Goal: Complete application form

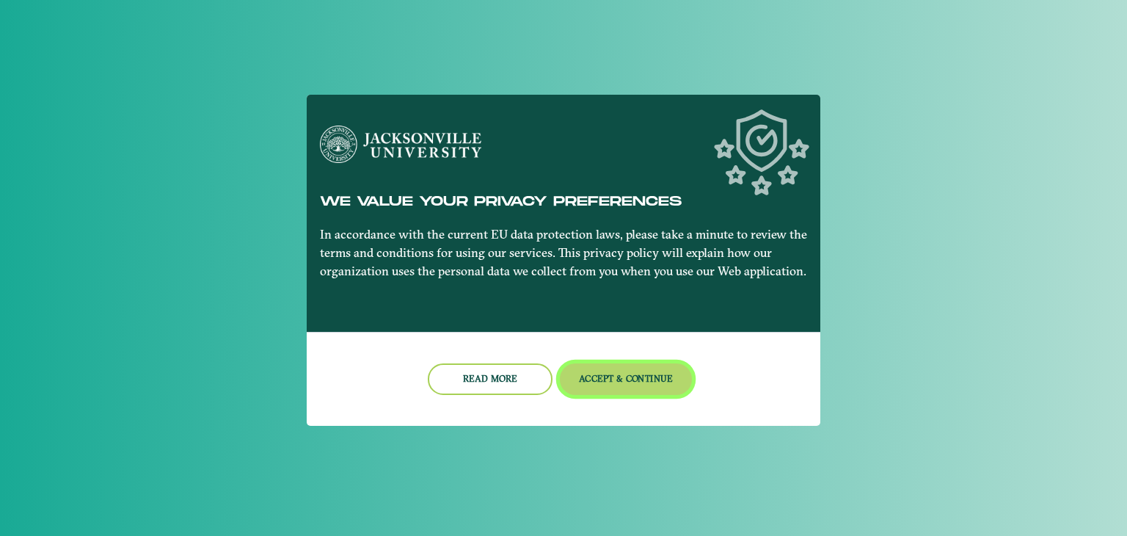
click at [591, 376] on button "Accept & Continue" at bounding box center [626, 379] width 133 height 32
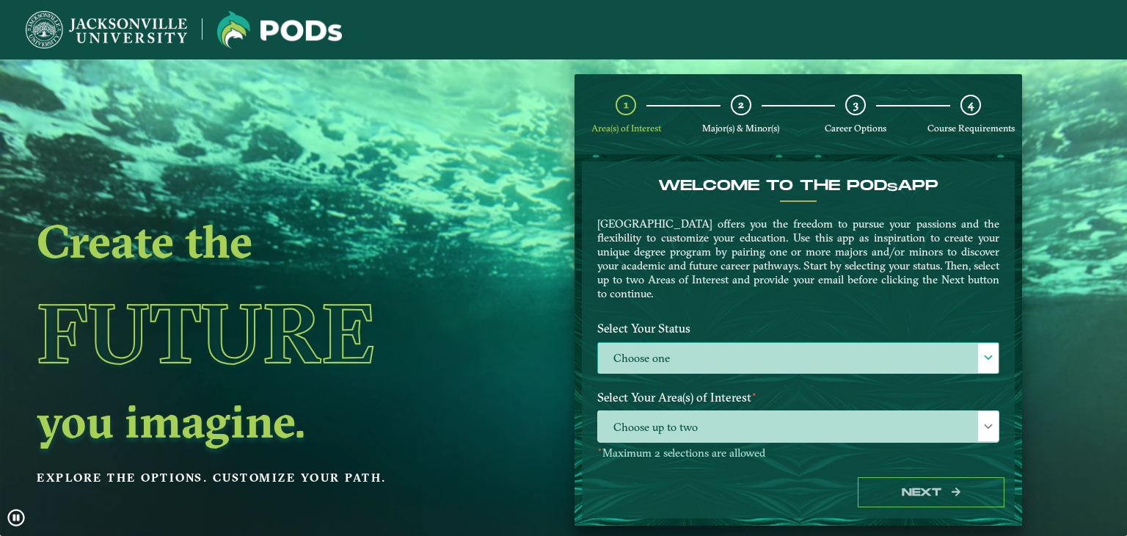
click at [685, 343] on label "Choose one" at bounding box center [798, 359] width 401 height 32
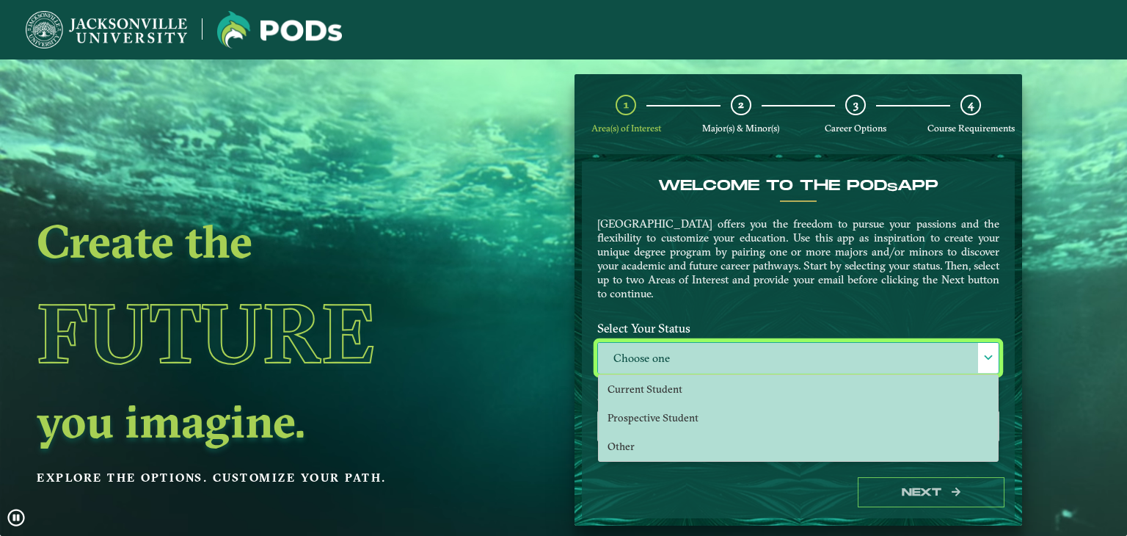
scroll to position [7, 64]
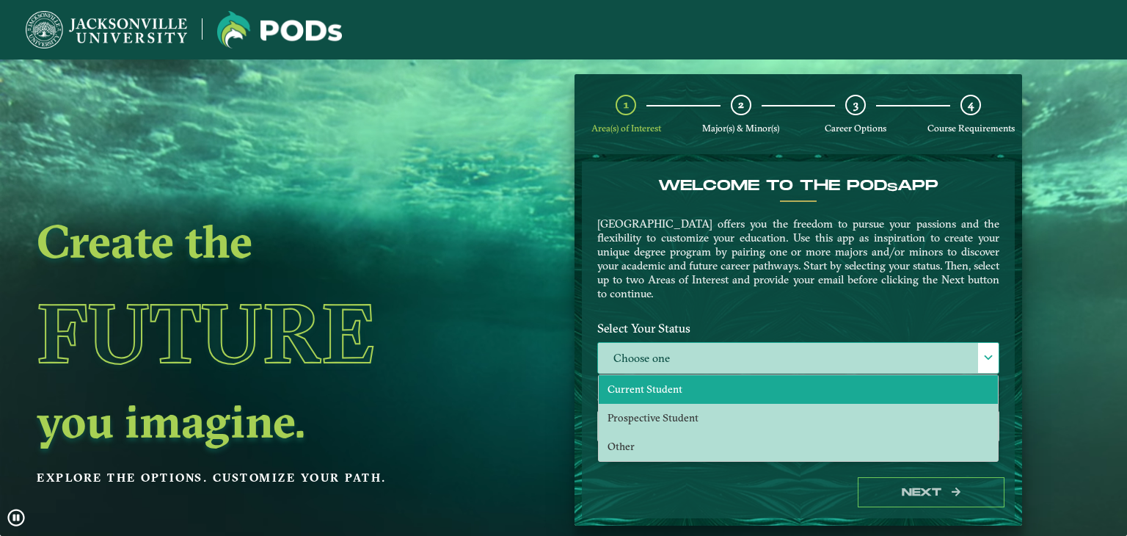
click at [680, 392] on li "Current Student" at bounding box center [798, 389] width 399 height 29
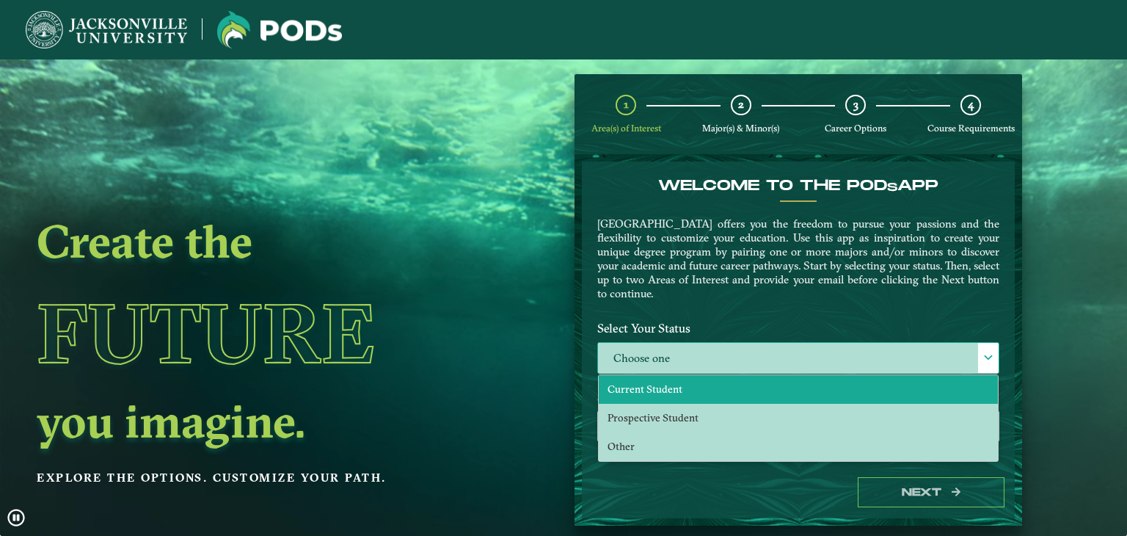
select select "[object Object]"
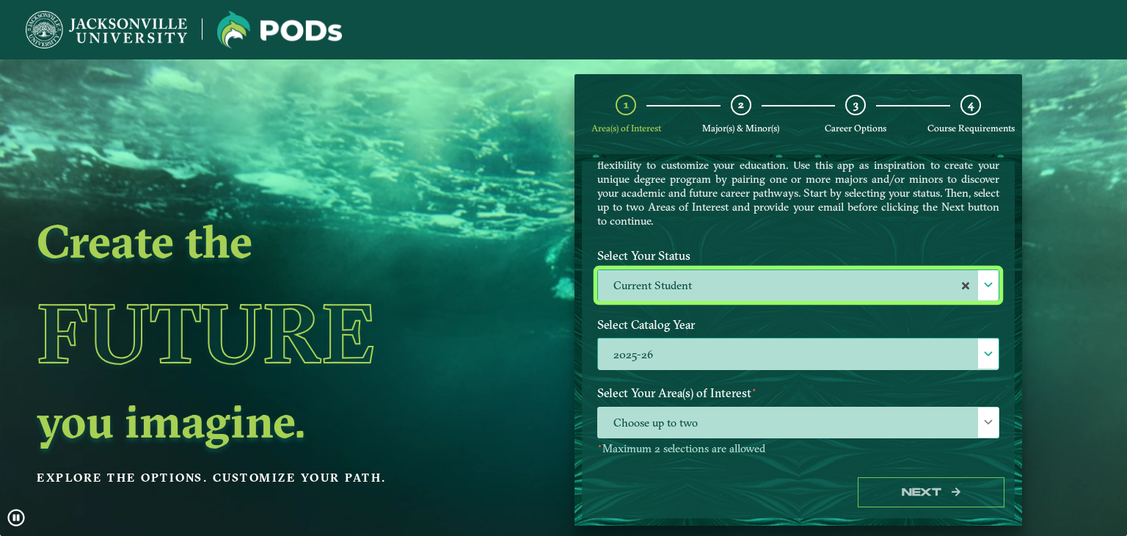
scroll to position [73, 0]
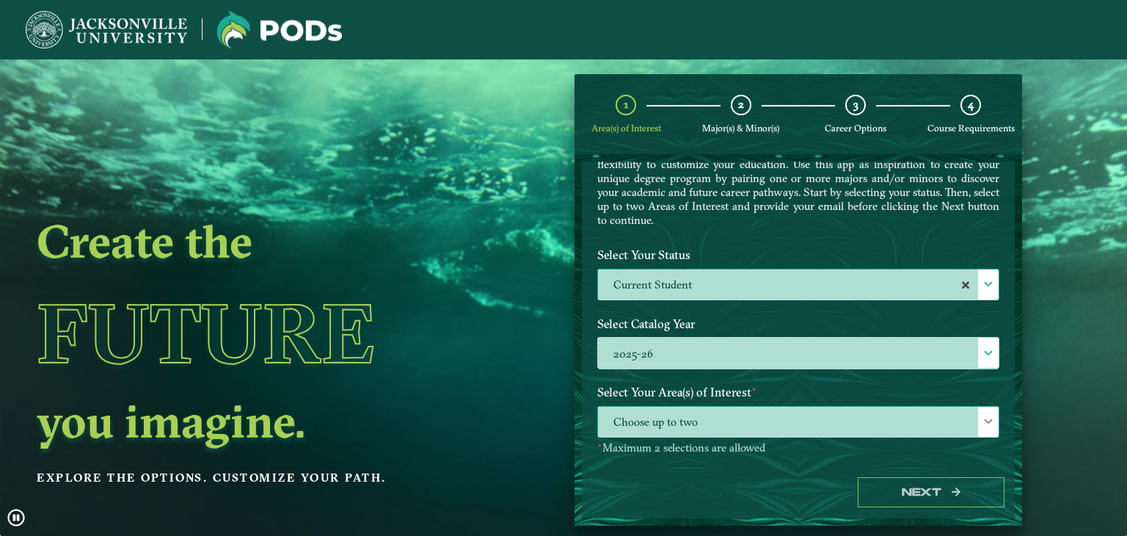
click at [663, 418] on span "Choose up to two" at bounding box center [798, 422] width 401 height 32
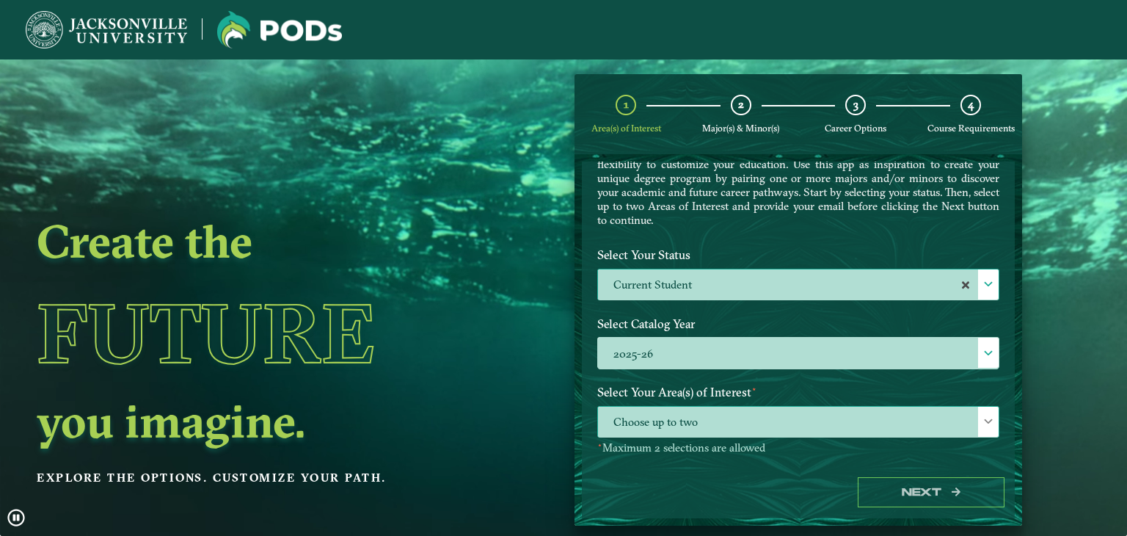
scroll to position [7, 64]
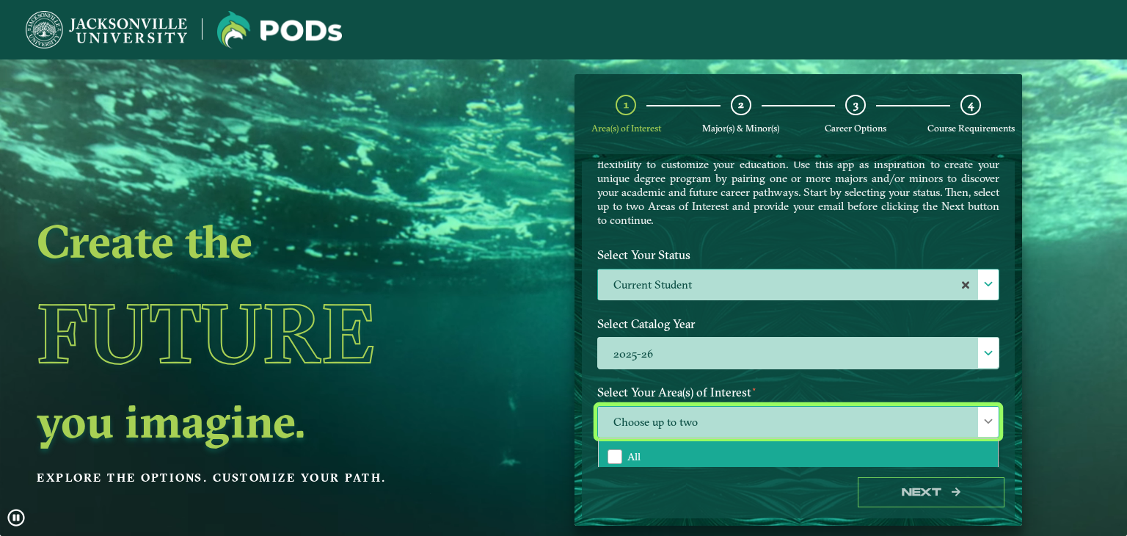
click at [667, 446] on li "All" at bounding box center [798, 456] width 399 height 31
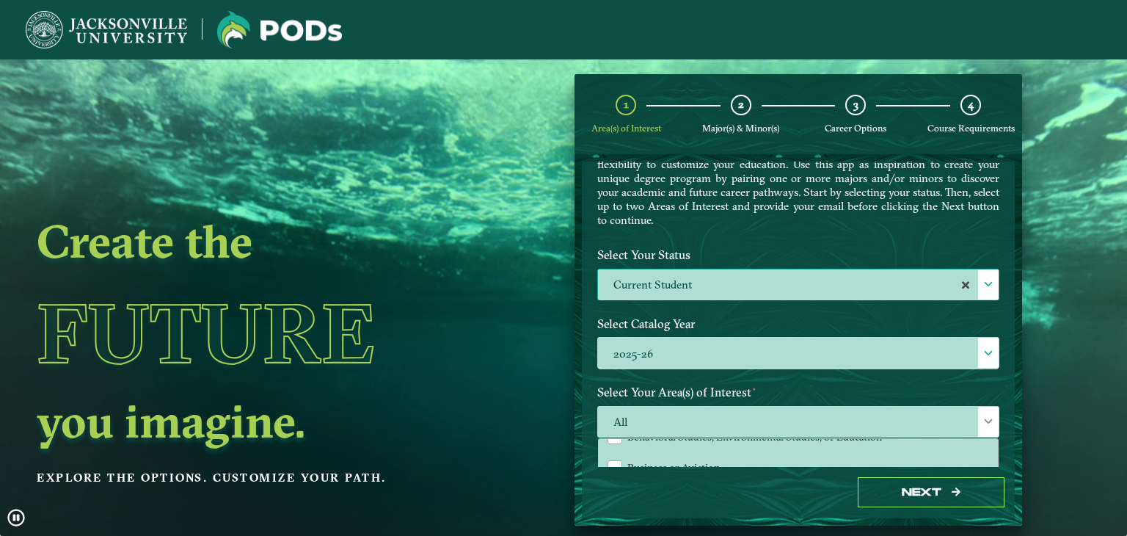
scroll to position [24, 0]
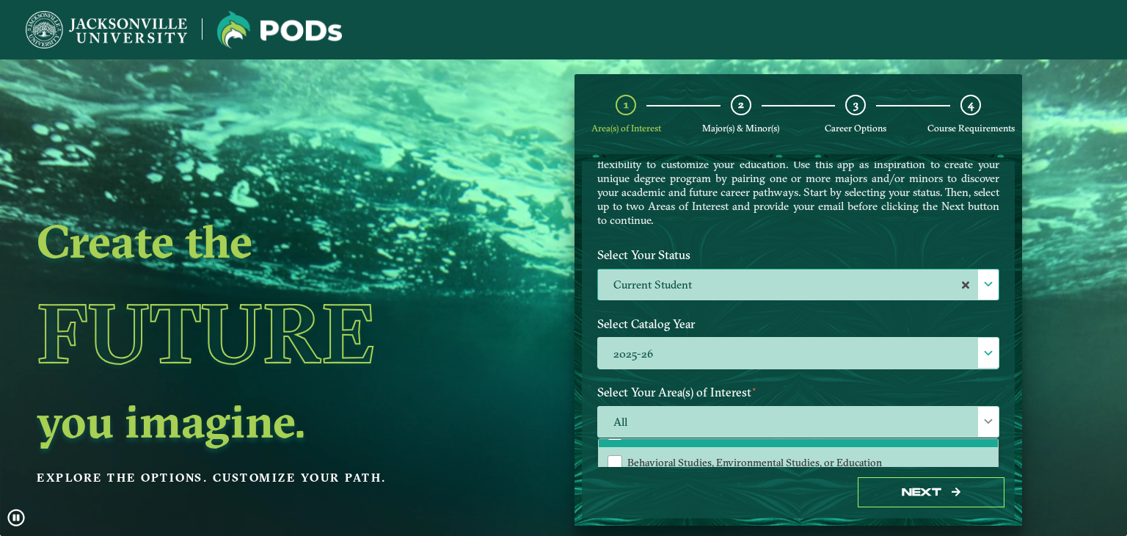
click at [1112, 415] on ngx-dashboard "Create the Future you imagine. Explore the options. Customize your path. 1 Area…" at bounding box center [563, 299] width 1127 height 451
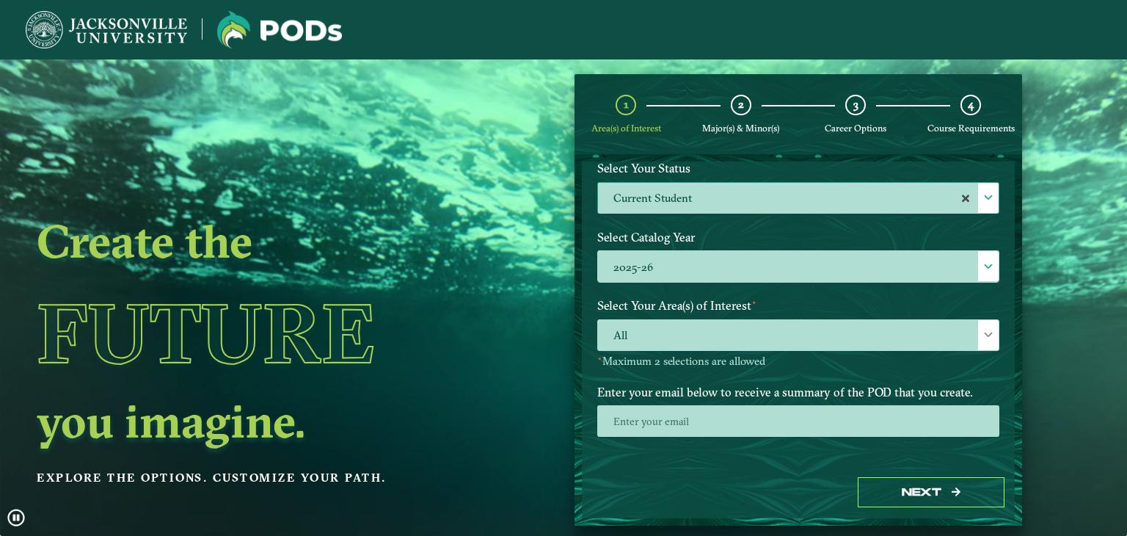
scroll to position [163, 0]
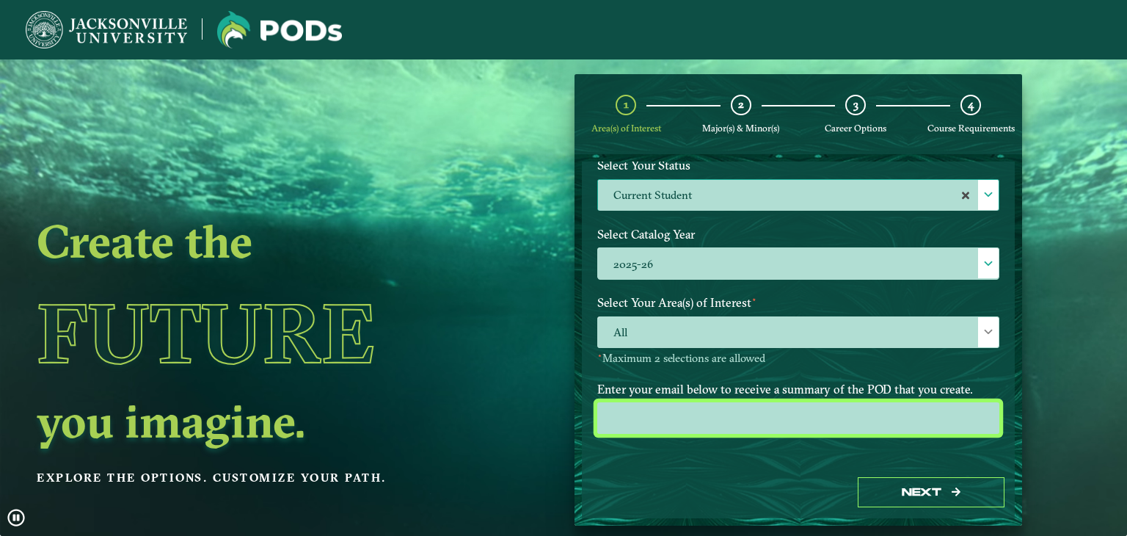
click at [783, 420] on input "email" at bounding box center [798, 418] width 402 height 32
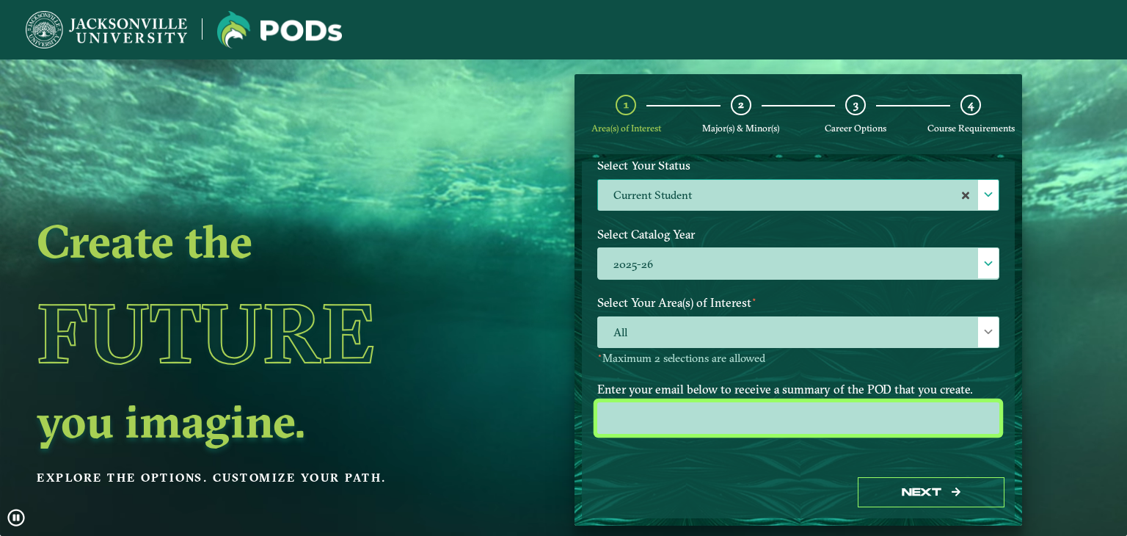
scroll to position [59, 0]
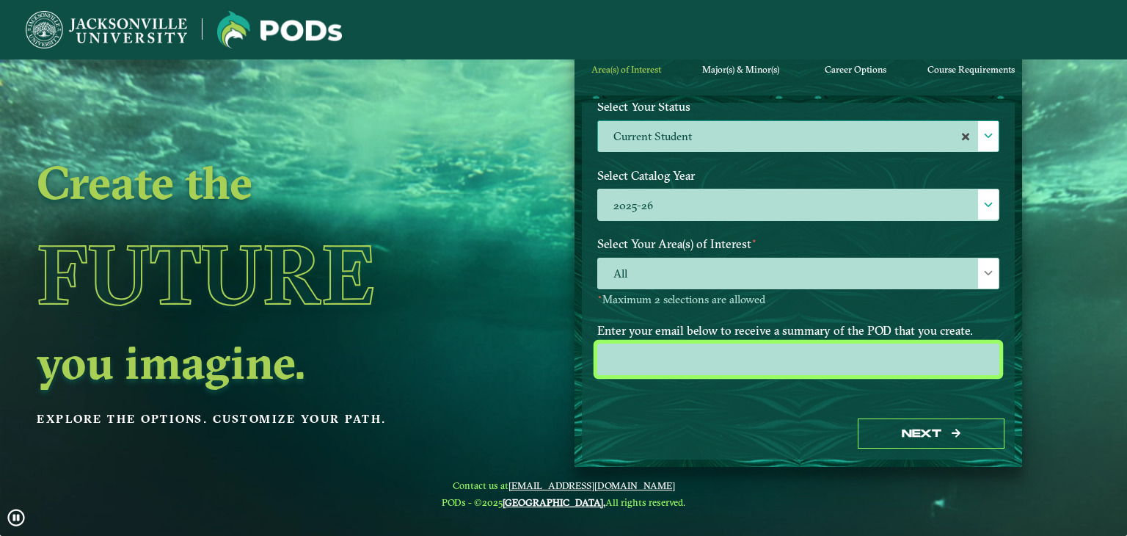
type input "[EMAIL_ADDRESS][DOMAIN_NAME]"
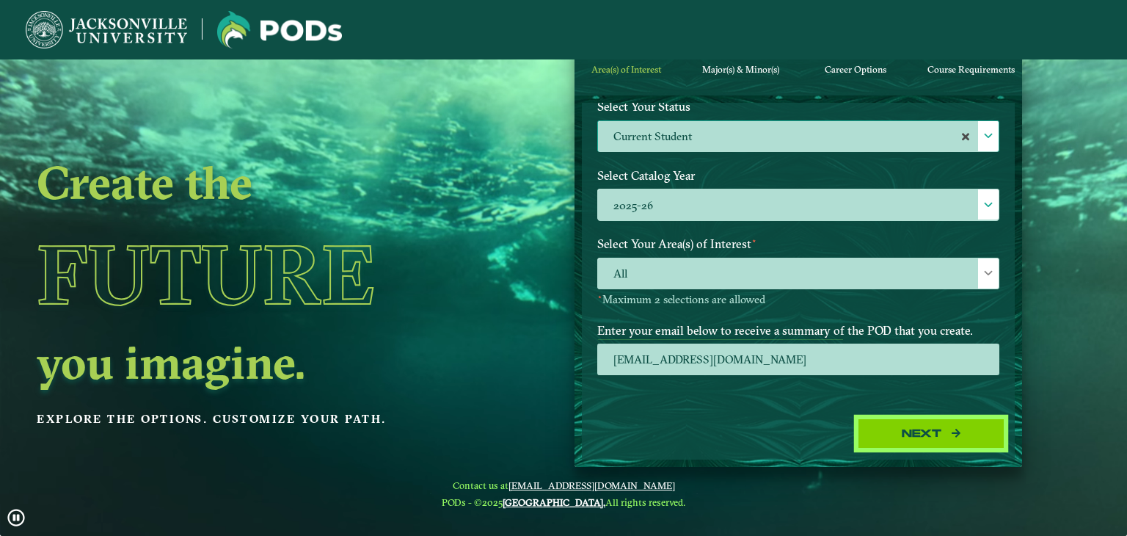
click at [943, 434] on button "Next" at bounding box center [931, 433] width 147 height 30
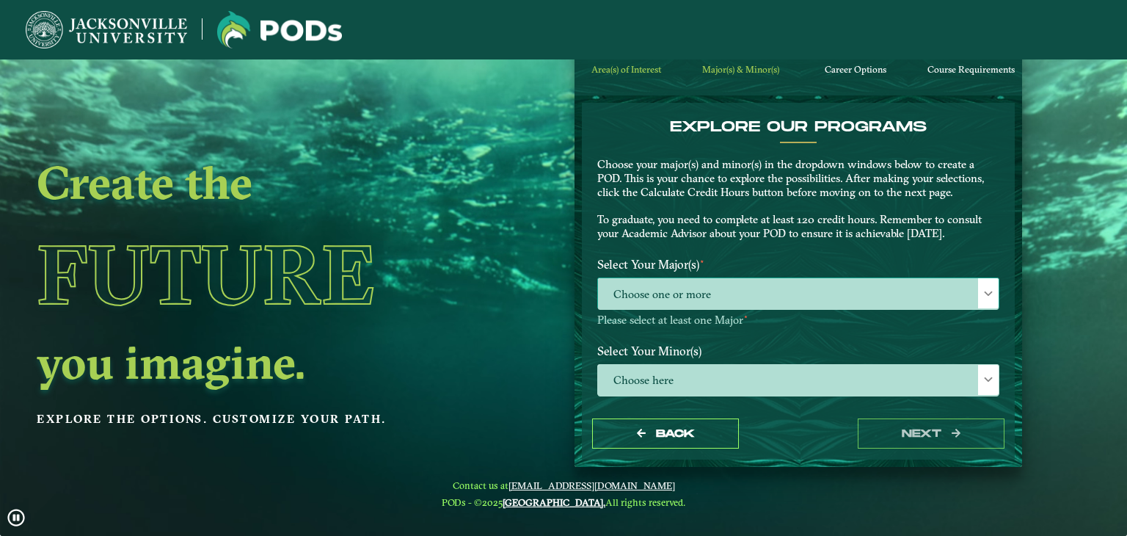
click at [676, 291] on span "Choose one or more" at bounding box center [798, 294] width 401 height 32
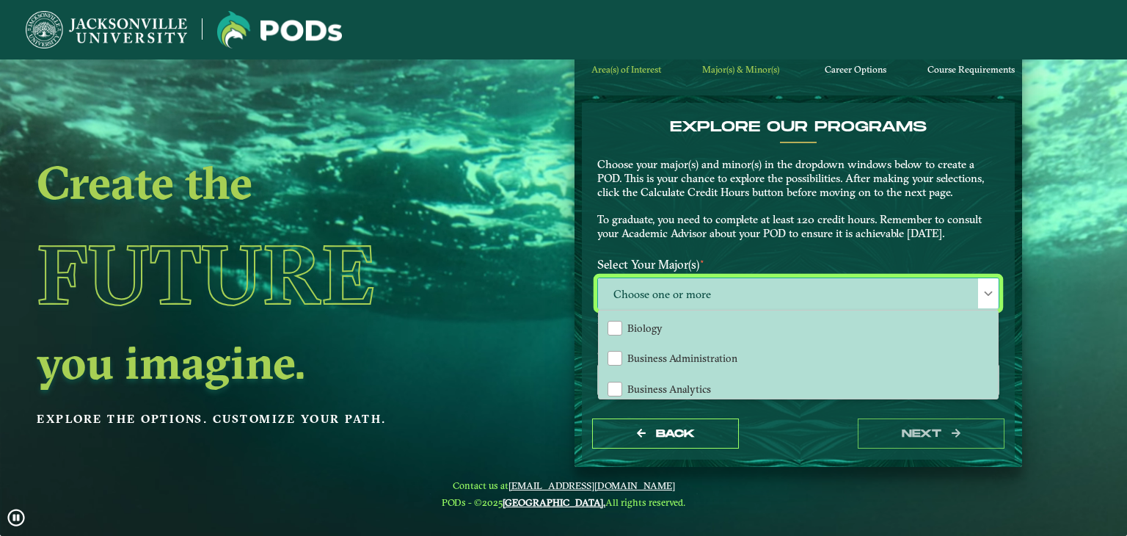
scroll to position [293, 0]
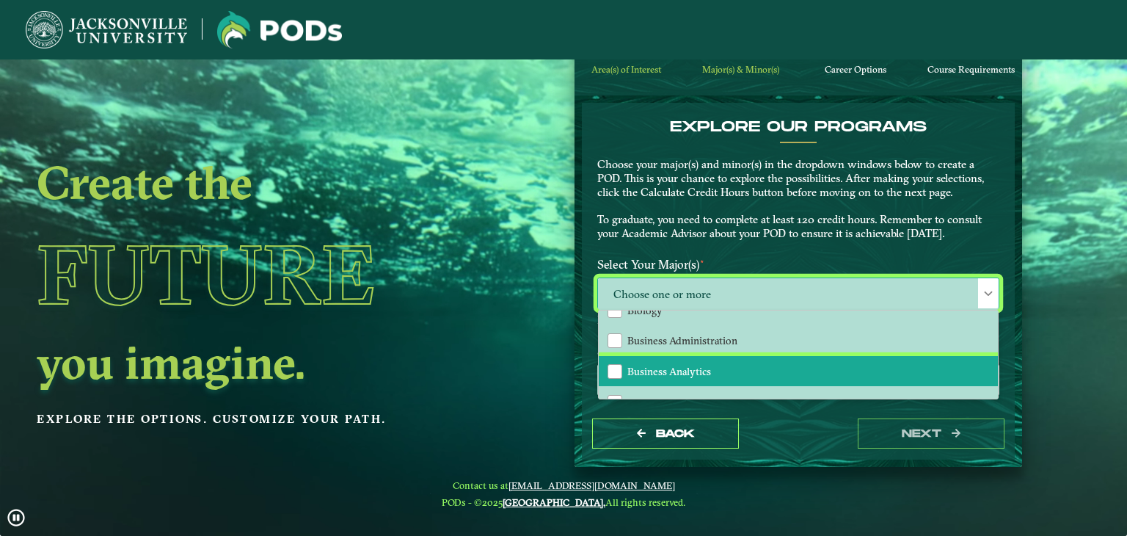
click at [699, 372] on span "Business Analytics" at bounding box center [669, 371] width 84 height 13
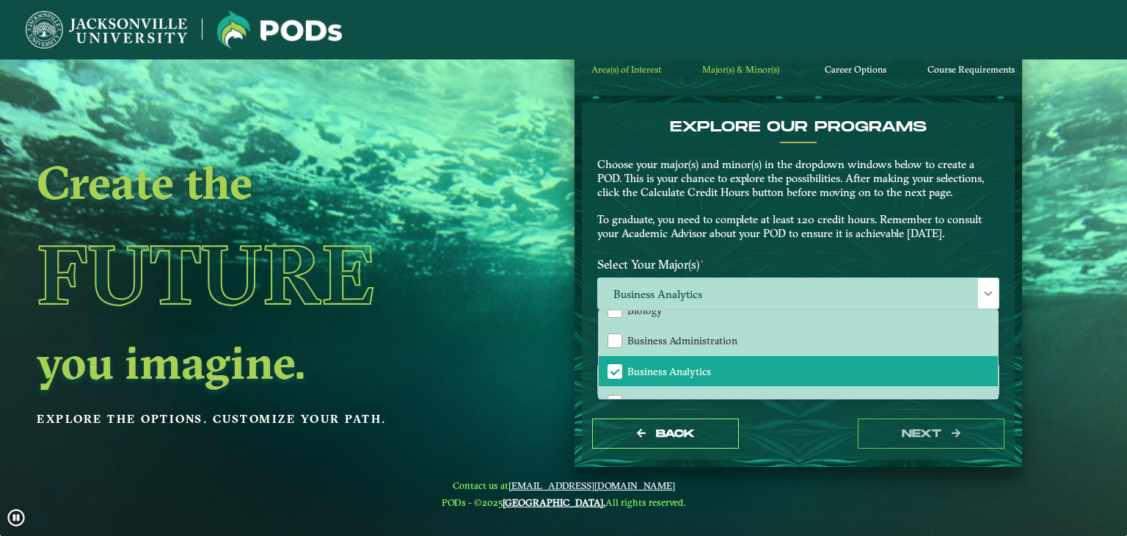
click at [809, 462] on form "EXPLORE OUR PROGRAMS Choose your major(s) and minor(s) in the dropdown windows …" at bounding box center [799, 280] width 448 height 371
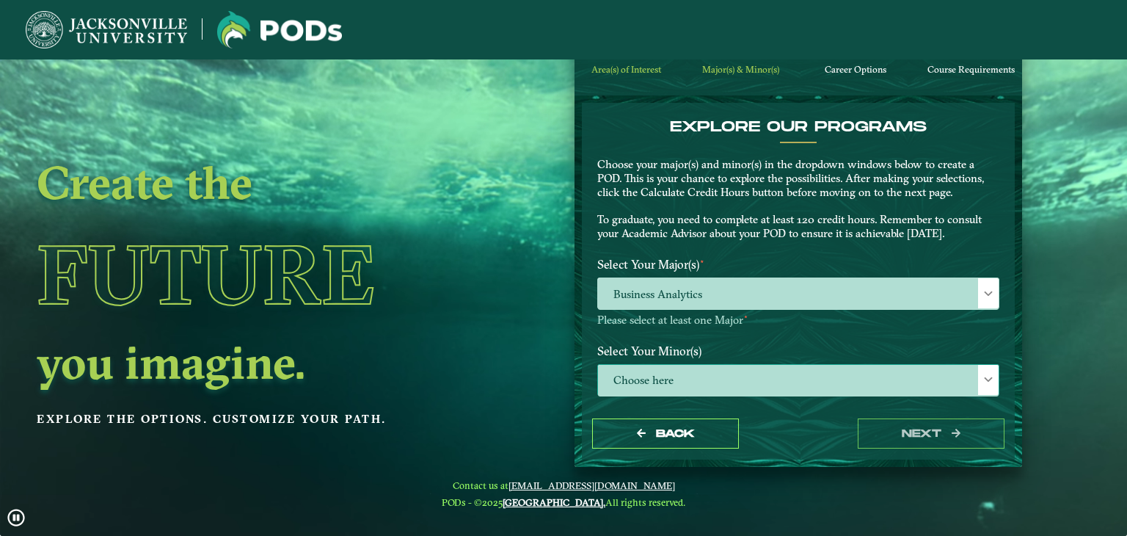
click at [690, 379] on span "Choose here" at bounding box center [798, 381] width 401 height 32
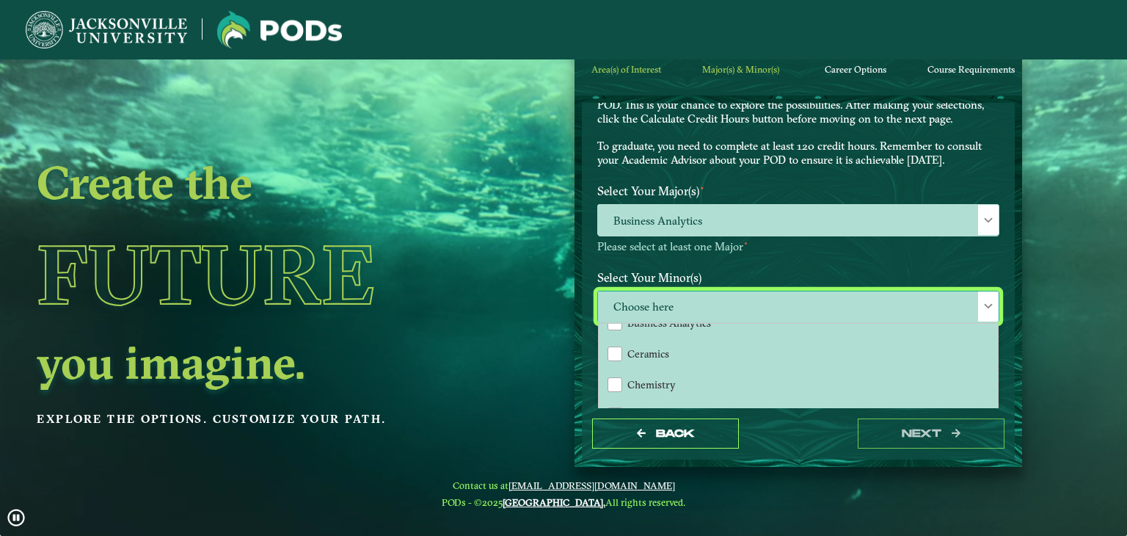
scroll to position [220, 0]
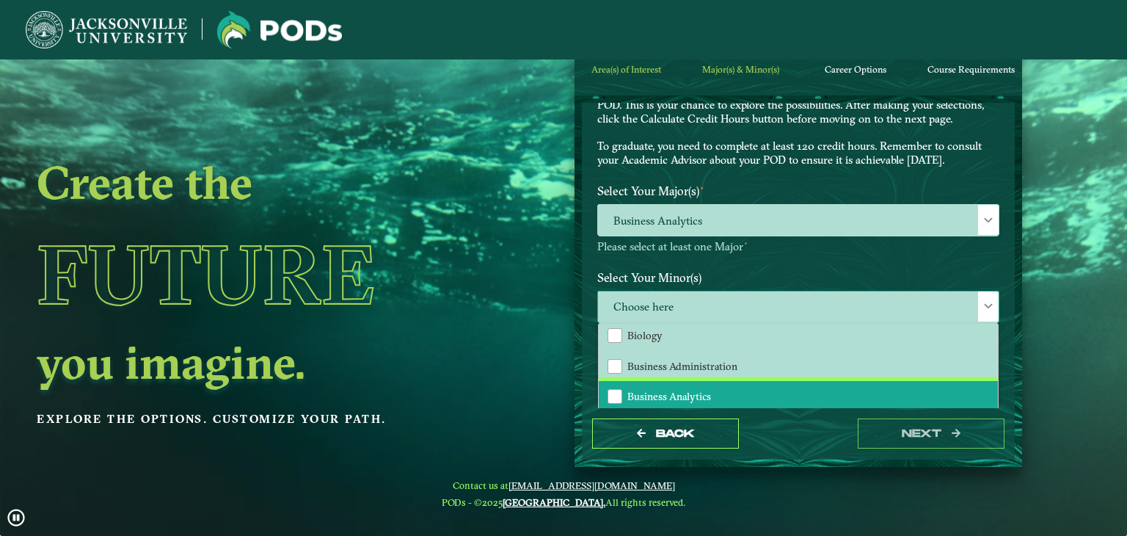
click at [652, 390] on span "Business Analytics" at bounding box center [669, 396] width 84 height 13
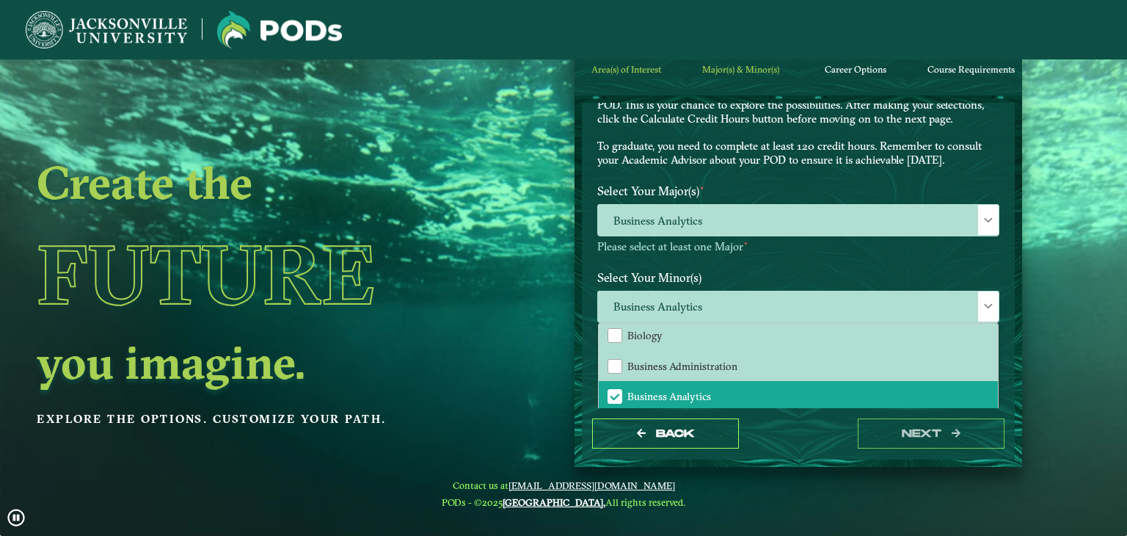
click at [779, 463] on form "EXPLORE OUR PROGRAMS Choose your major(s) and minor(s) in the dropdown windows …" at bounding box center [799, 280] width 448 height 371
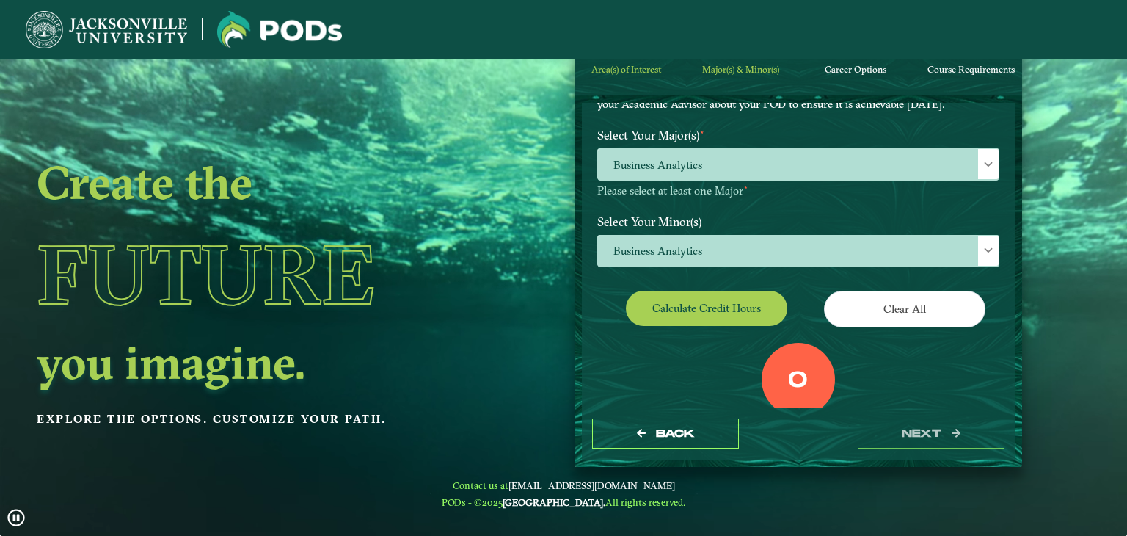
scroll to position [0, 0]
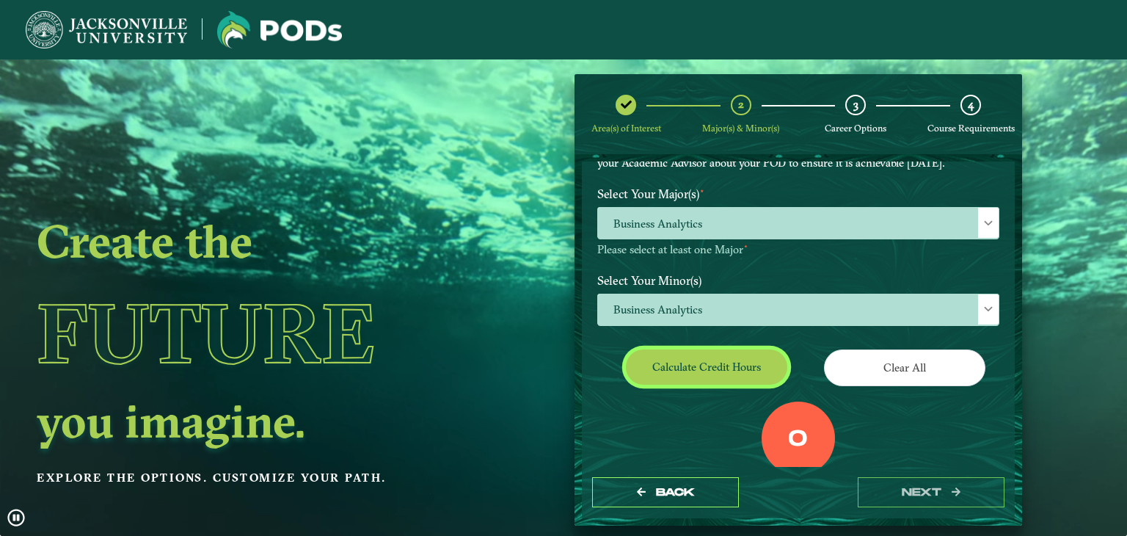
click at [706, 376] on button "Calculate credit hours" at bounding box center [706, 366] width 161 height 34
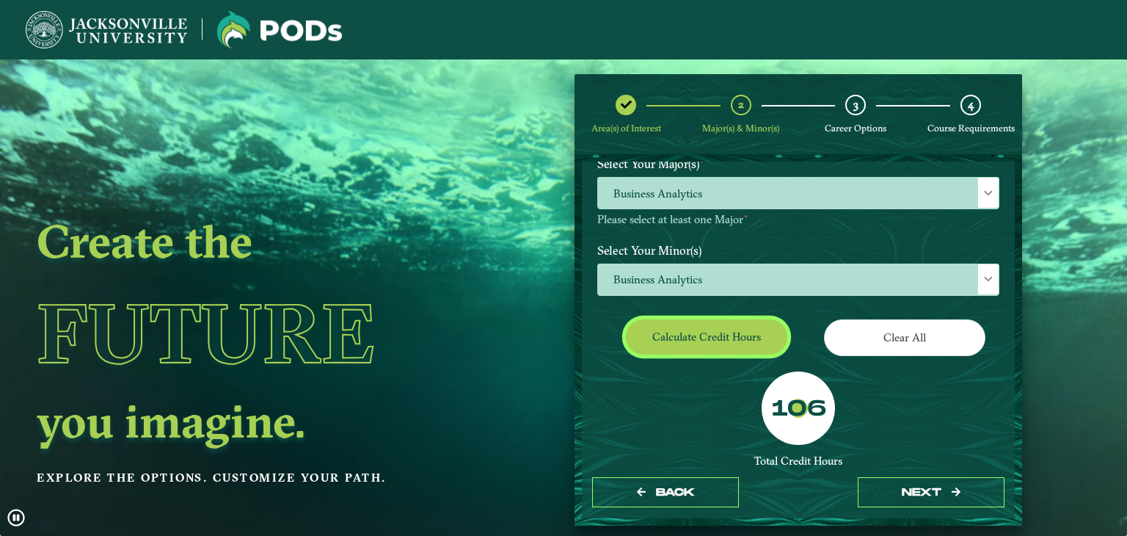
scroll to position [233, 0]
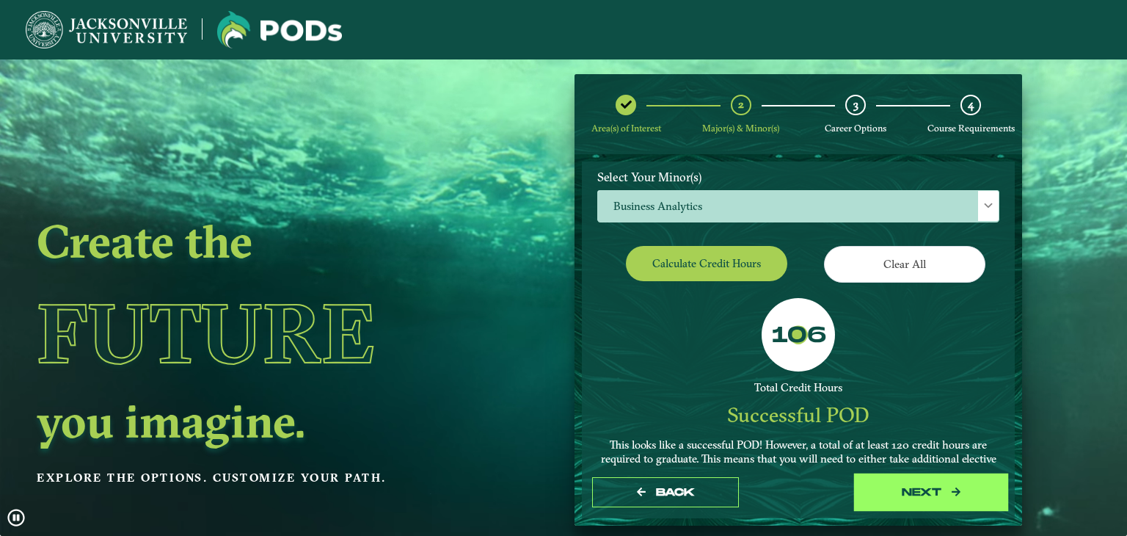
click at [902, 489] on button "next" at bounding box center [931, 492] width 147 height 30
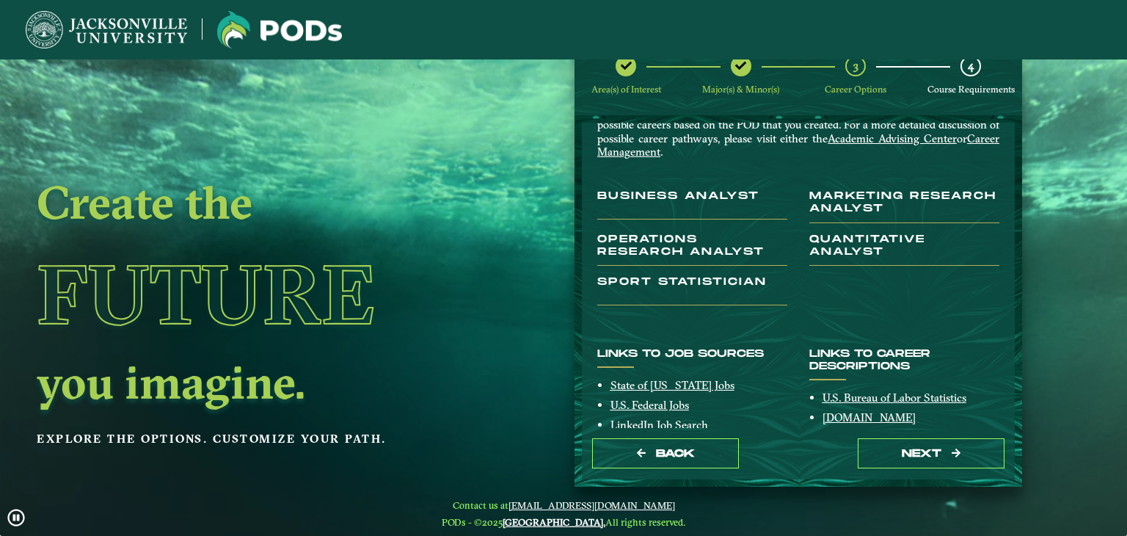
scroll to position [59, 0]
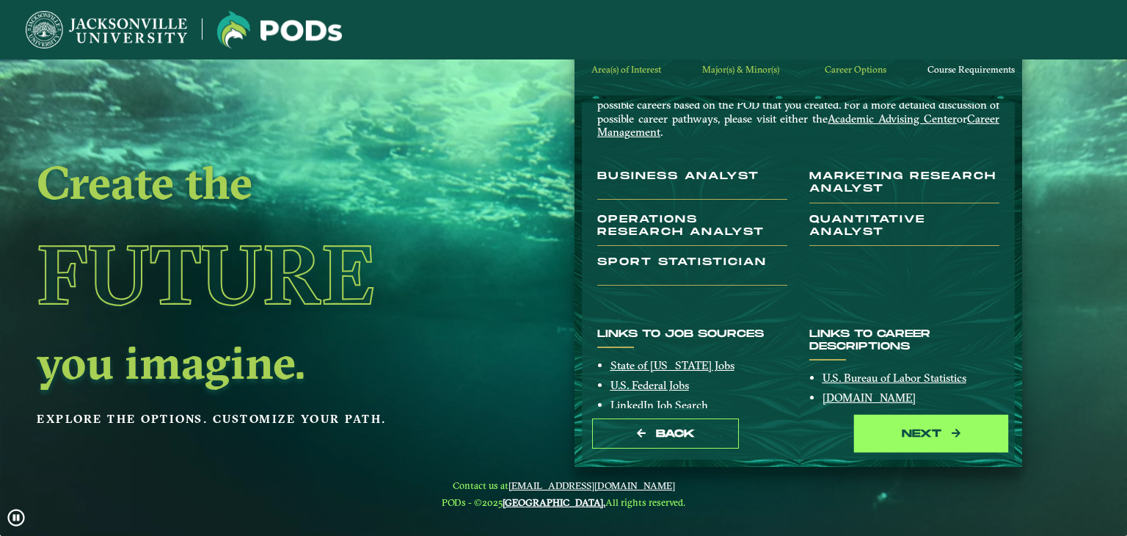
click at [910, 426] on button "next" at bounding box center [931, 433] width 147 height 30
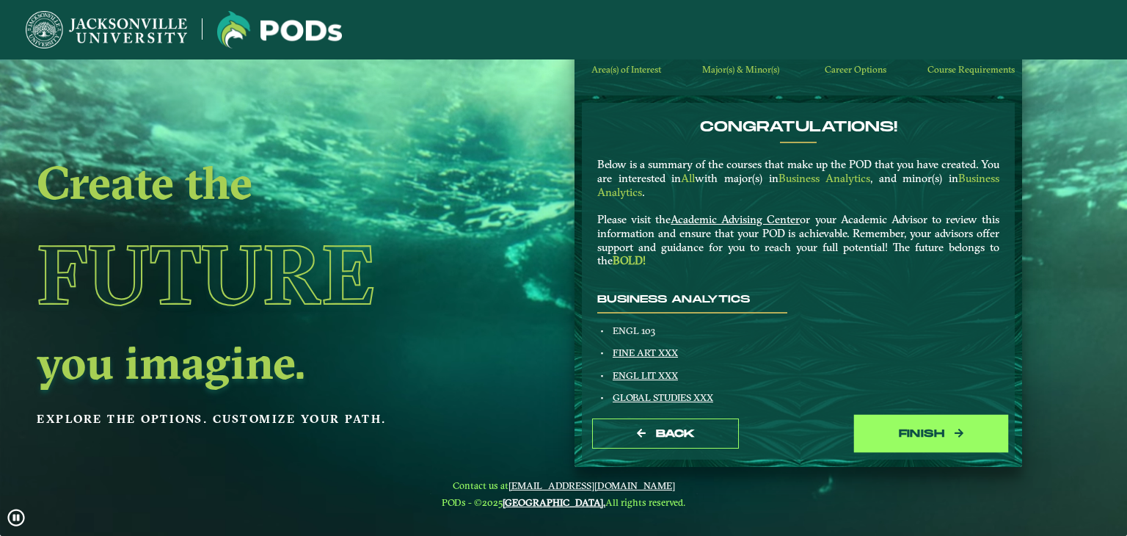
click at [938, 431] on button "Finish" at bounding box center [931, 433] width 147 height 30
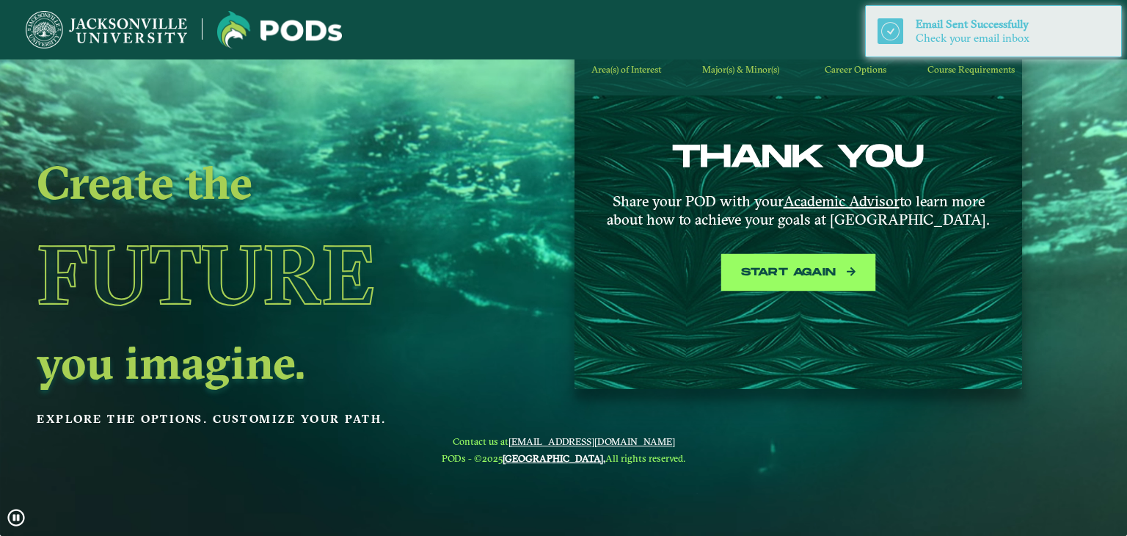
click at [782, 269] on button "Start again" at bounding box center [798, 273] width 147 height 30
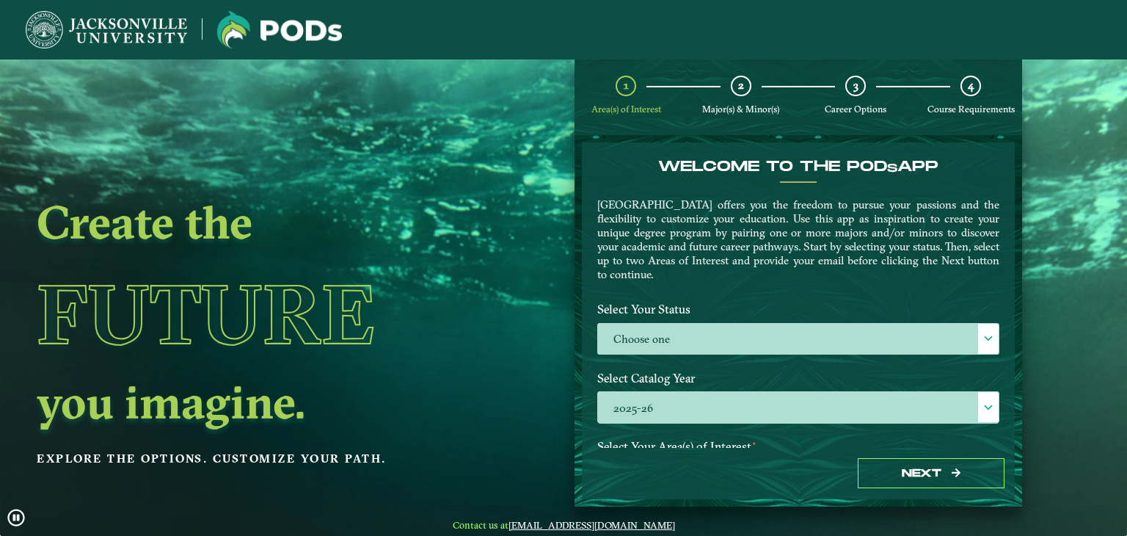
scroll to position [0, 0]
